Goal: Information Seeking & Learning: Learn about a topic

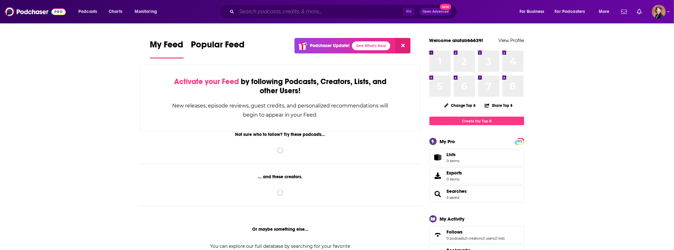
click at [281, 10] on input "Search podcasts, credits, & more..." at bounding box center [320, 12] width 166 height 10
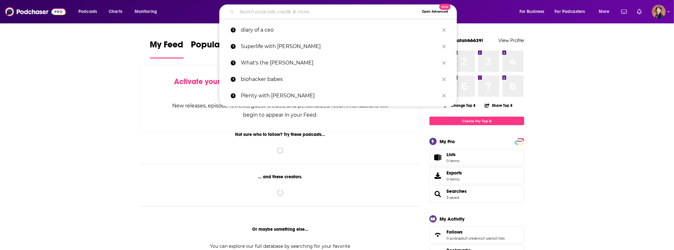
paste input "Mindful Nation"
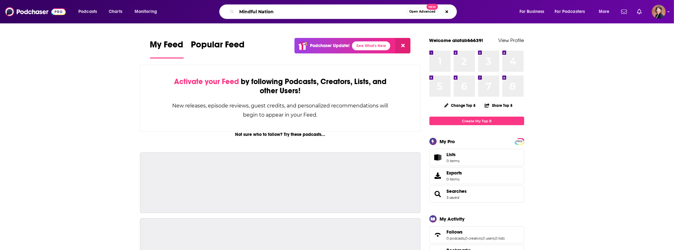
type input "Mindful Nation"
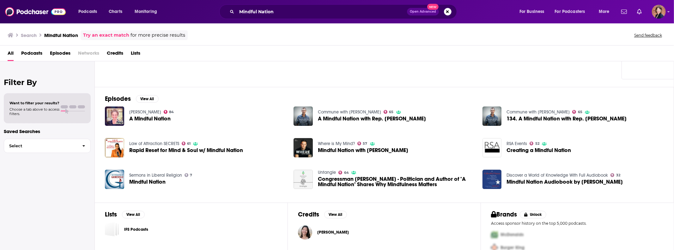
scroll to position [86, 0]
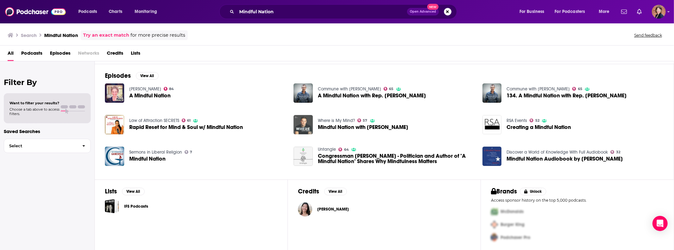
click at [306, 127] on img "Mindful Nation with Niamh McCarthy" at bounding box center [303, 124] width 19 height 19
